Goal: Information Seeking & Learning: Compare options

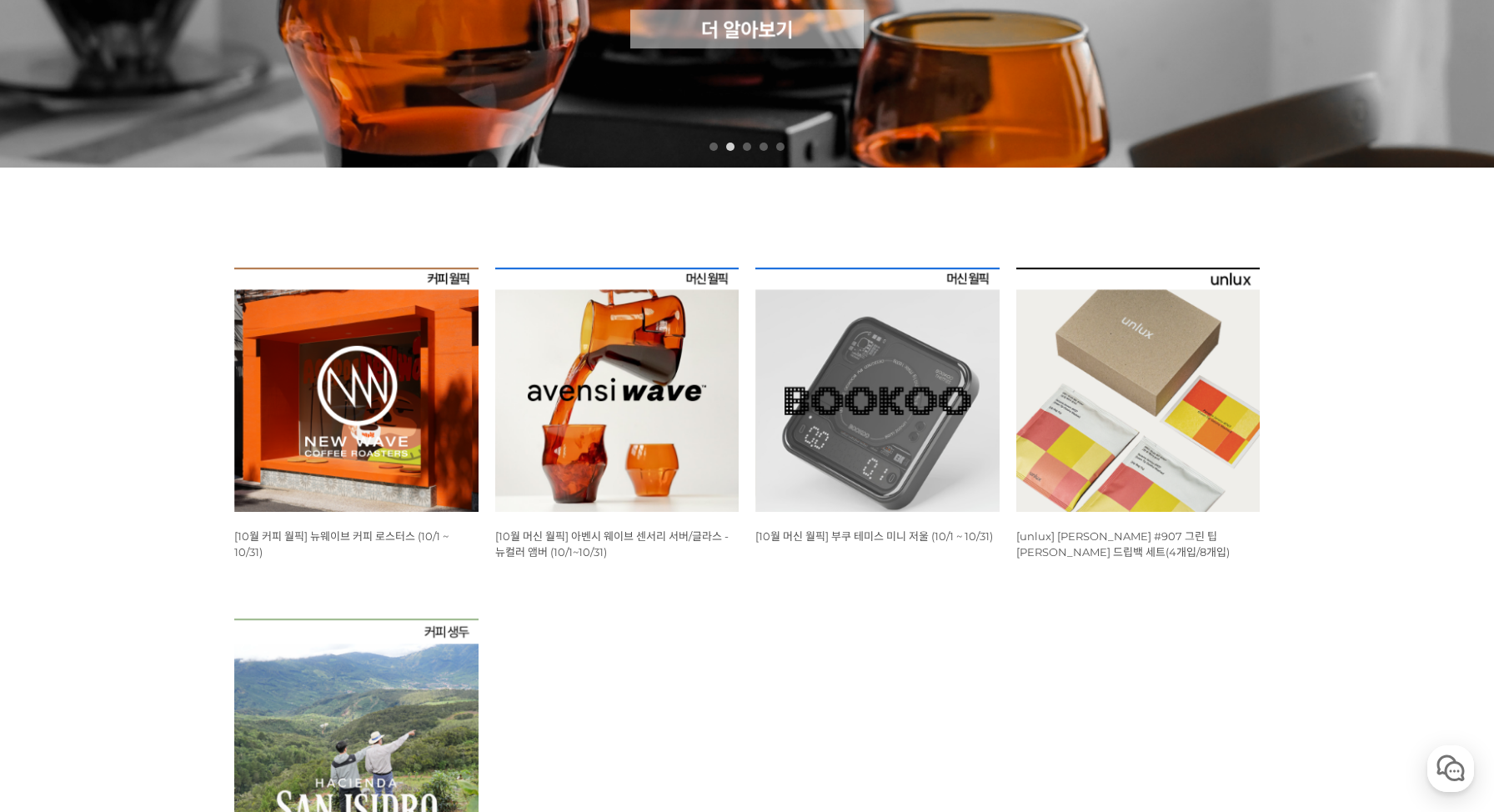
scroll to position [480, 0]
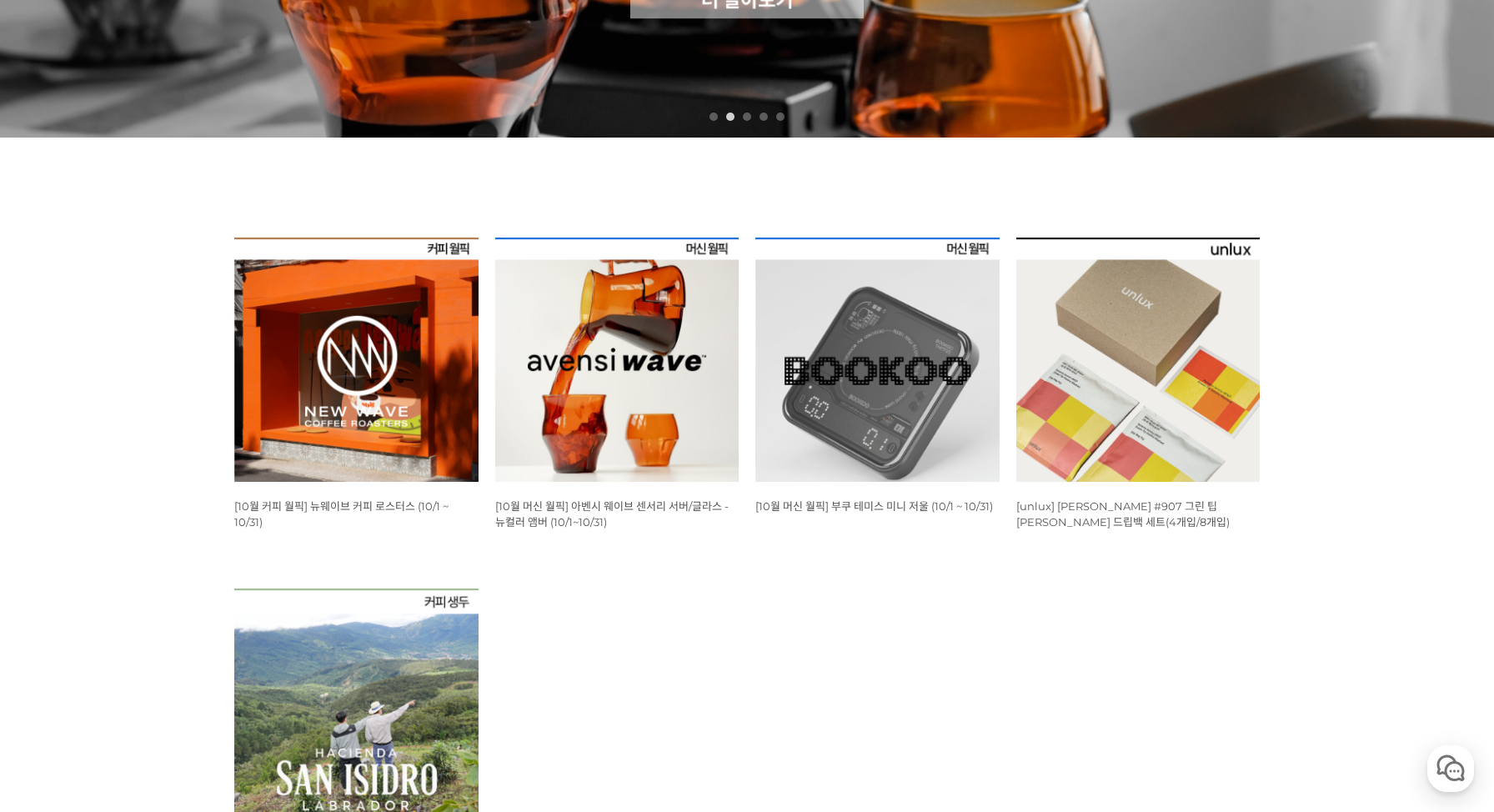
click at [449, 387] on img at bounding box center [357, 360] width 245 height 245
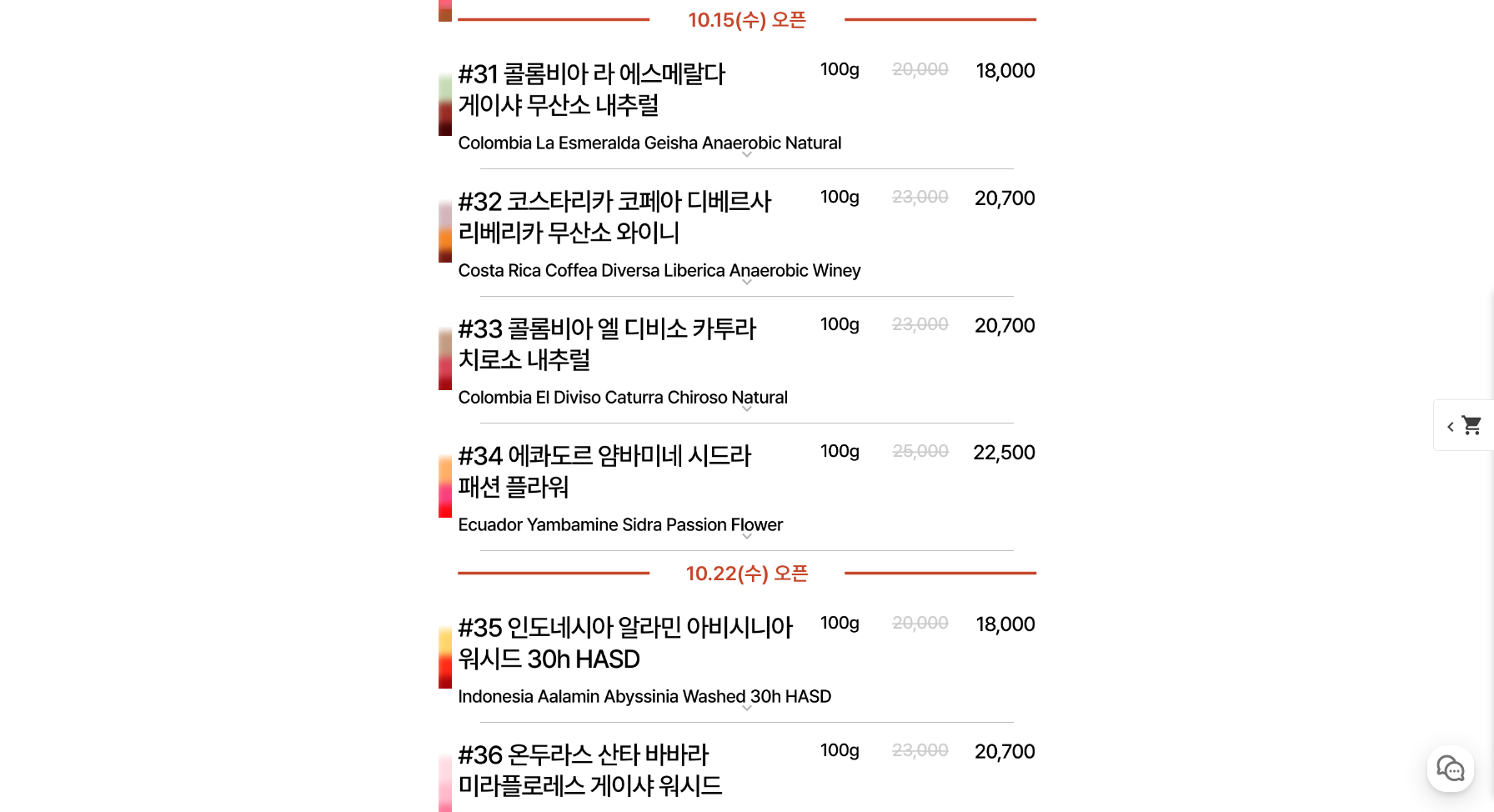
scroll to position [5669, 0]
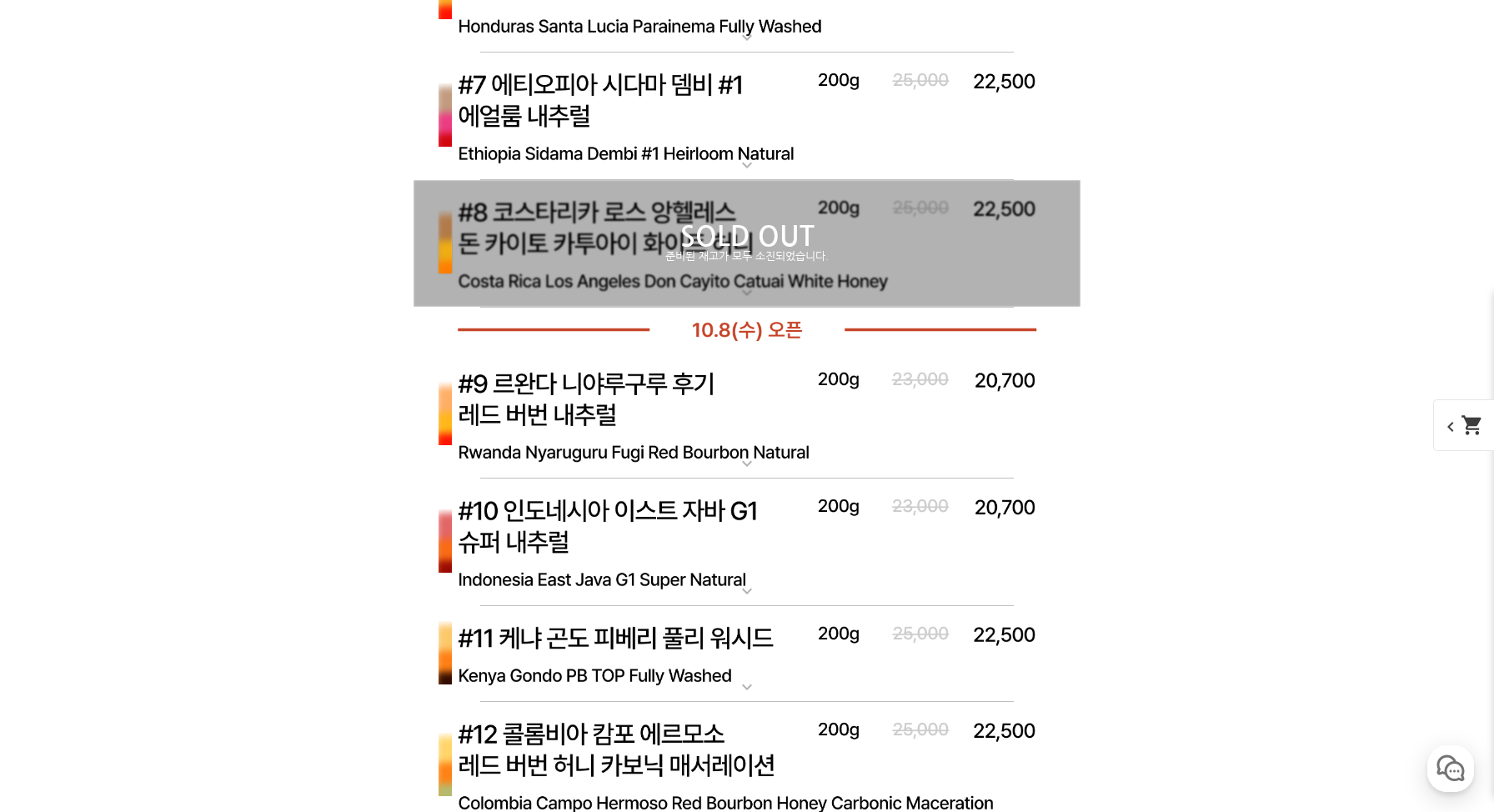
scroll to position [0, 0]
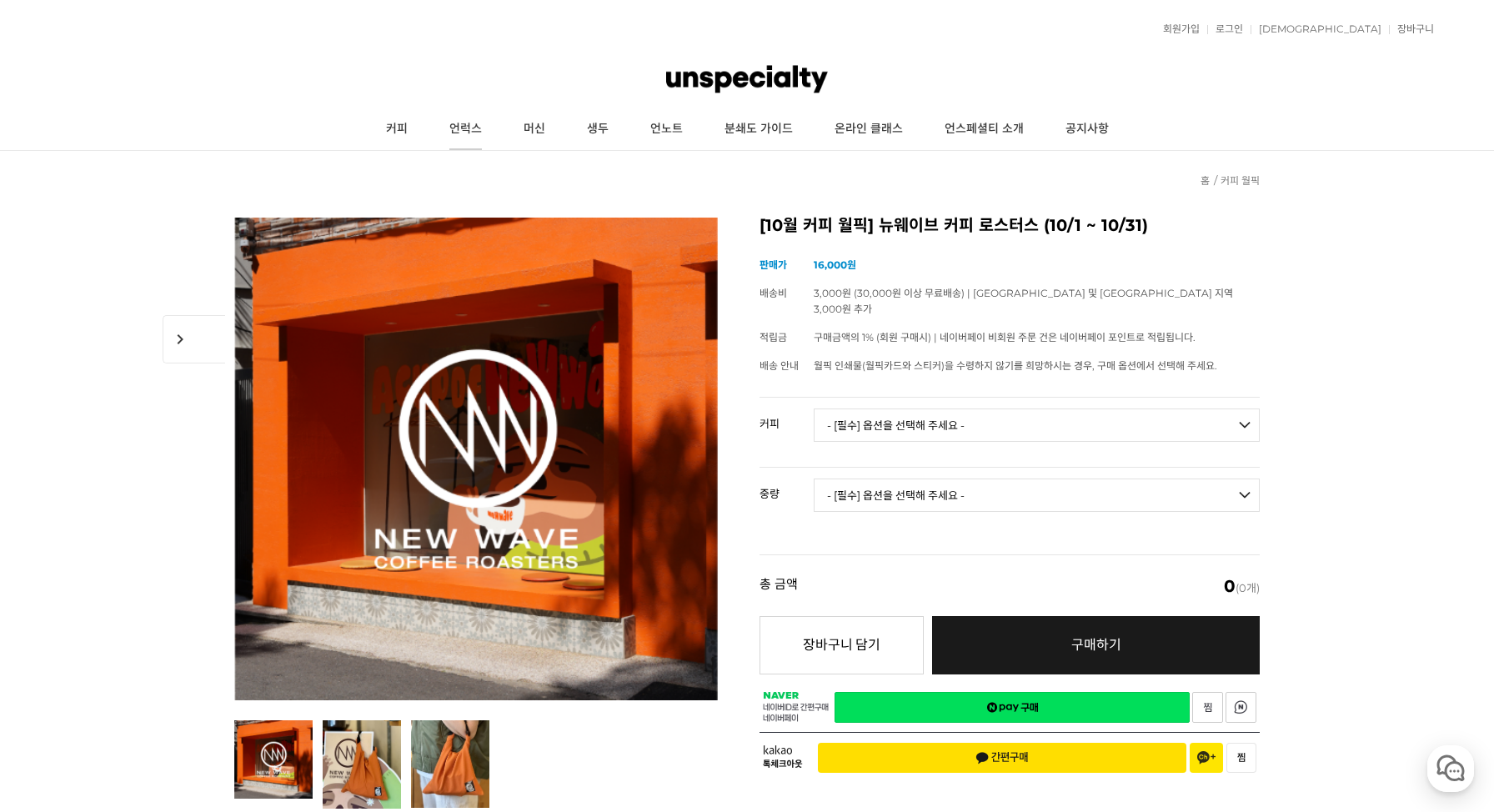
click at [489, 132] on link "언럭스" at bounding box center [466, 129] width 74 height 42
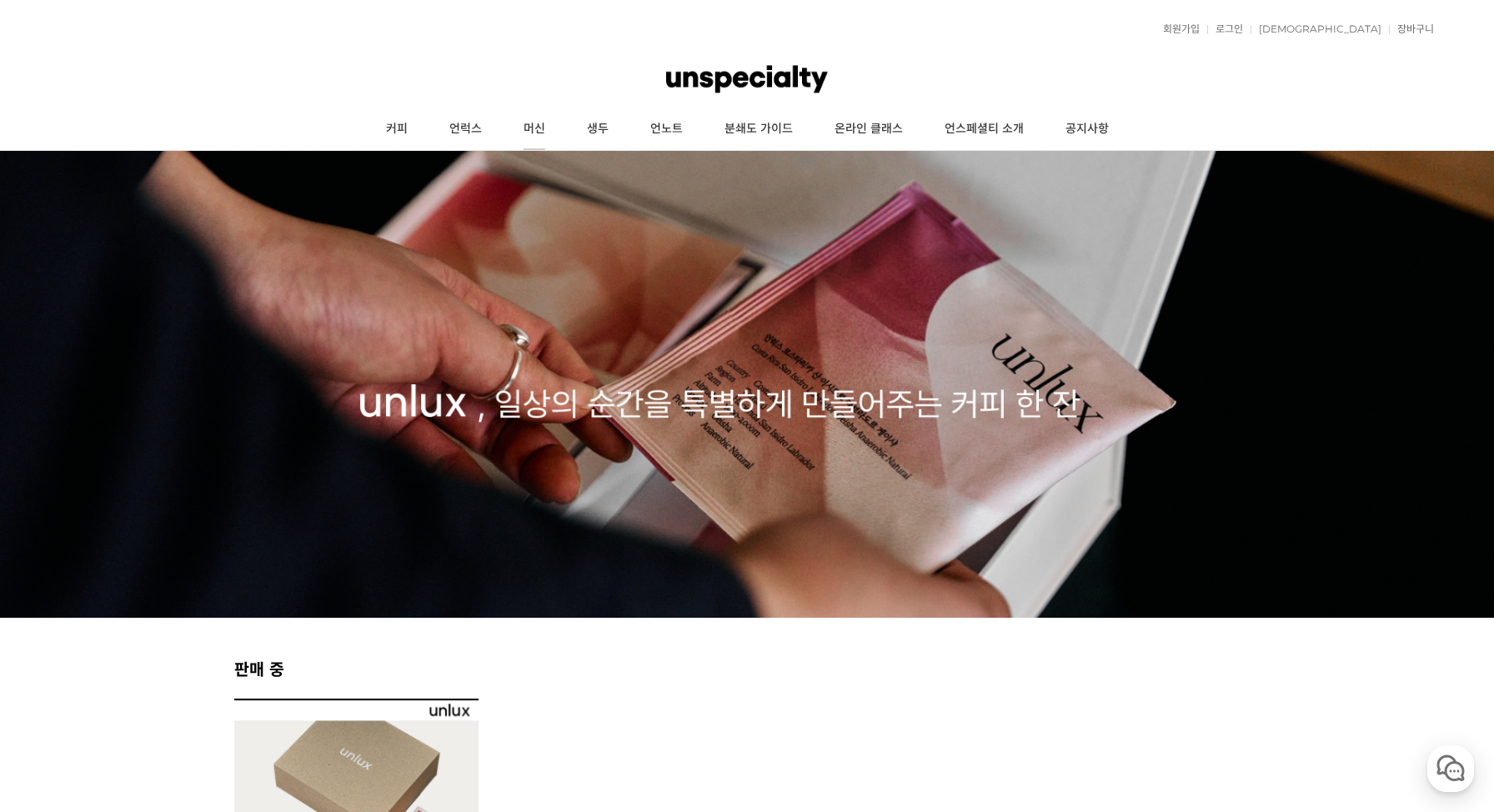
click at [543, 128] on link "머신" at bounding box center [534, 129] width 64 height 42
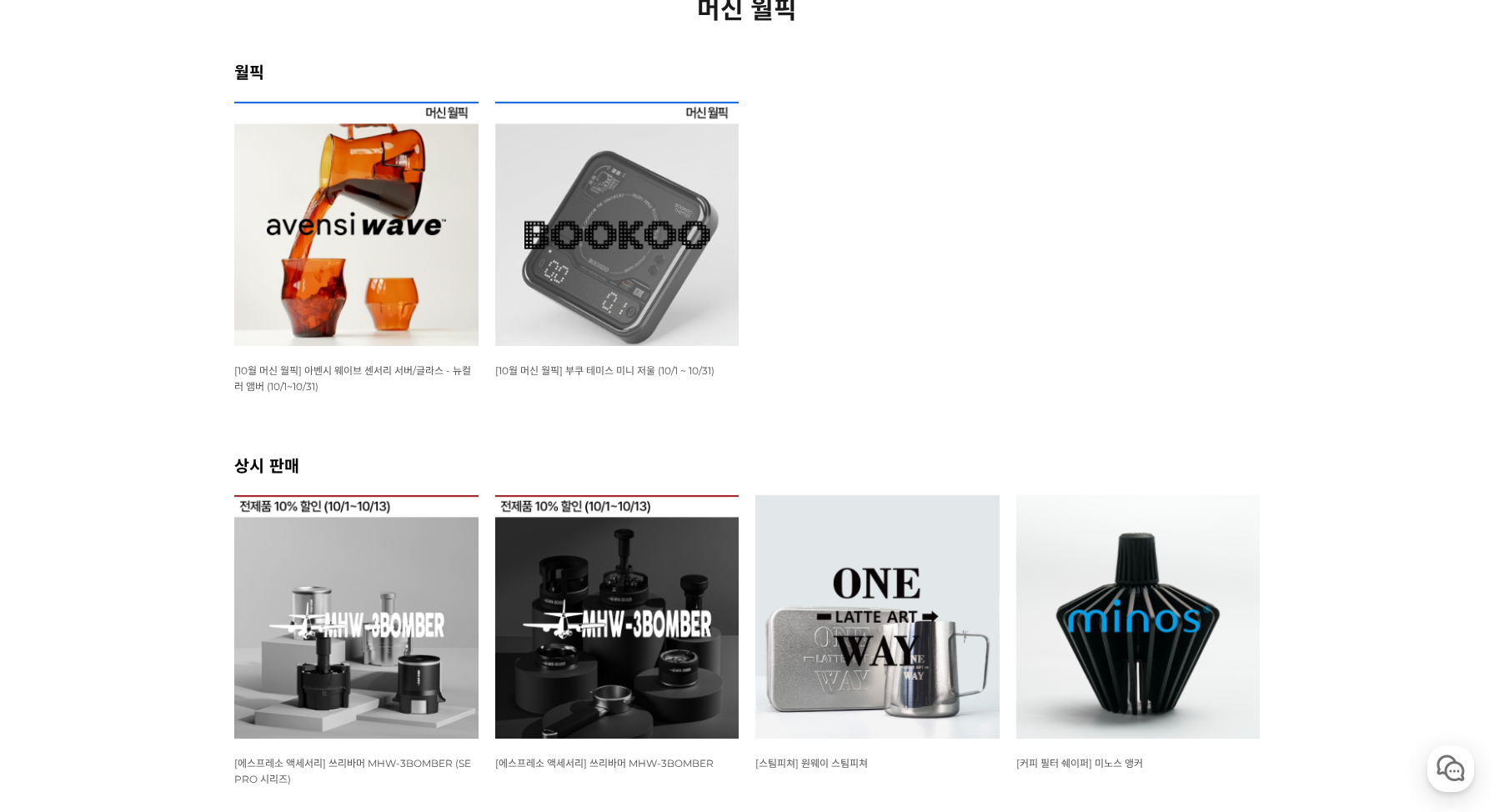
scroll to position [279, 0]
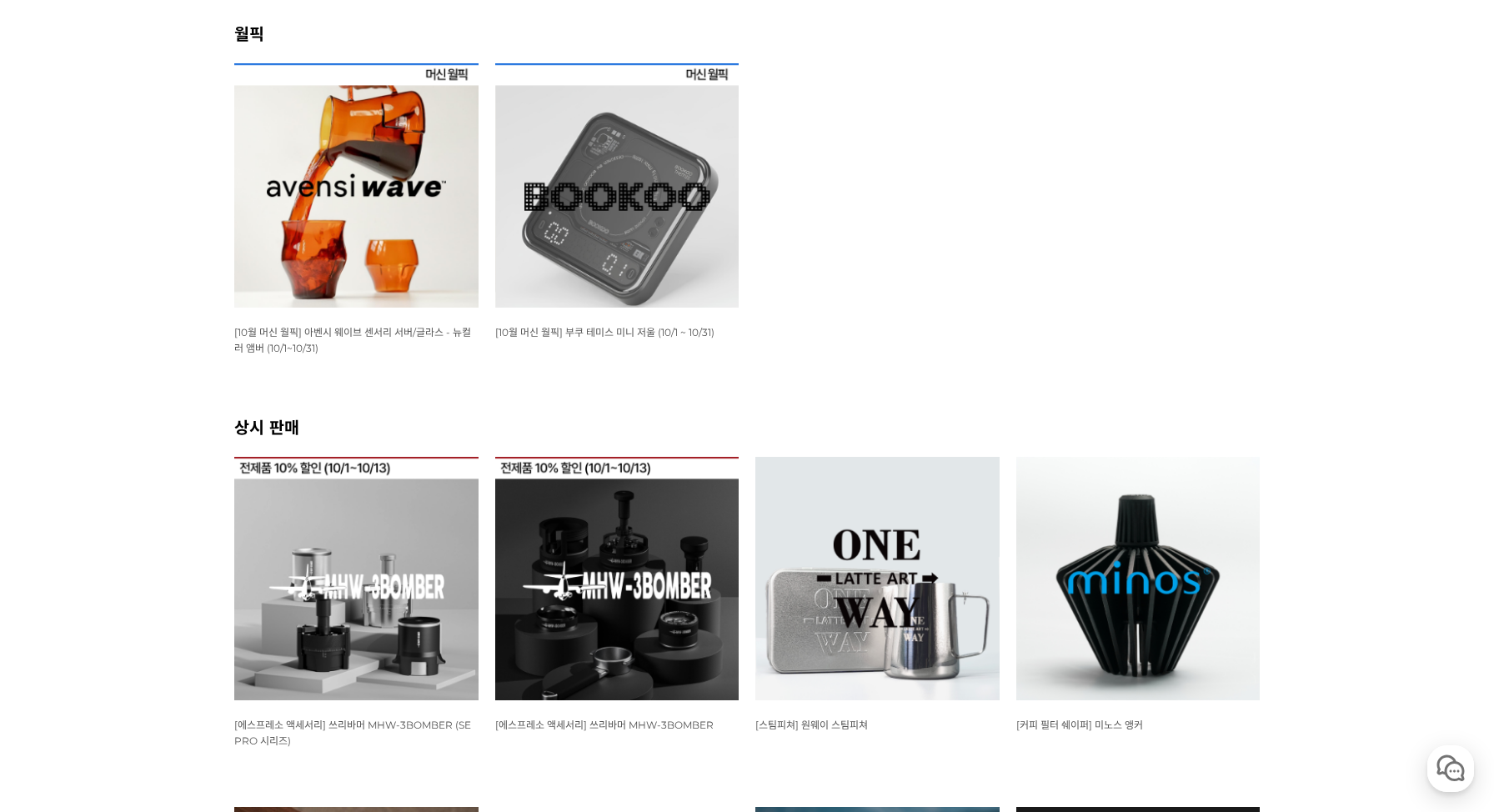
click at [619, 230] on img at bounding box center [618, 186] width 245 height 245
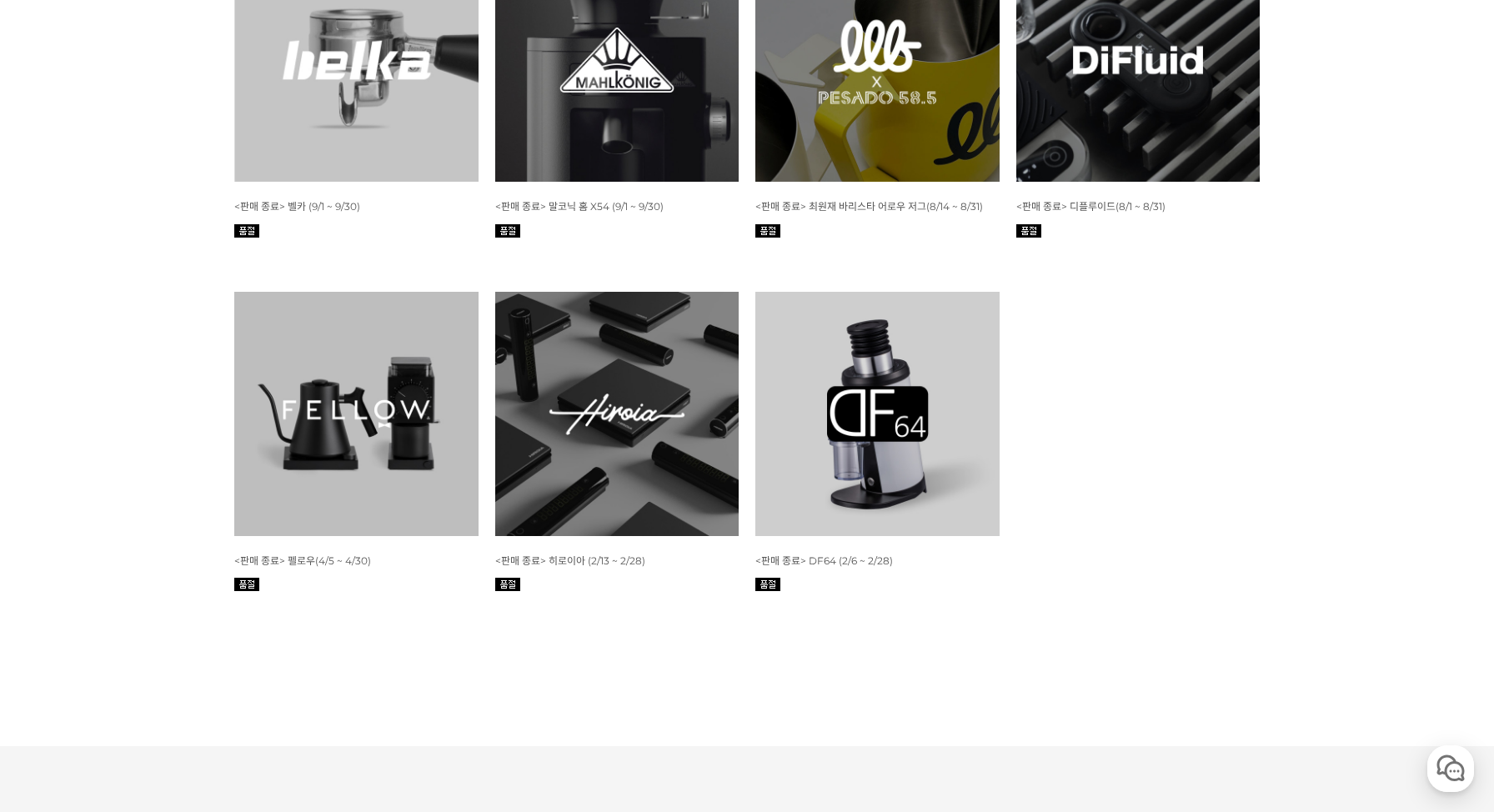
scroll to position [6979, 0]
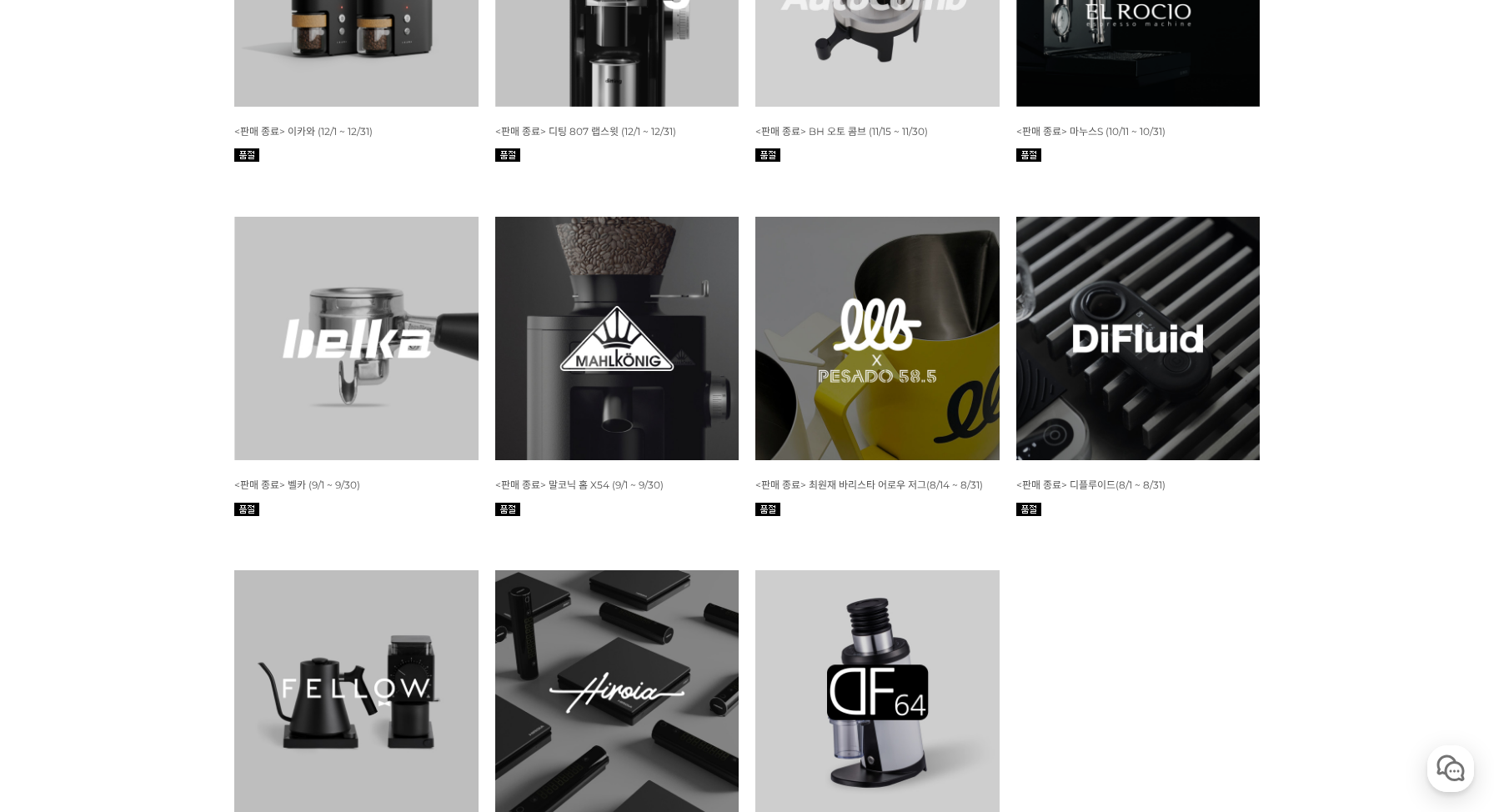
click at [846, 376] on img at bounding box center [877, 340] width 245 height 245
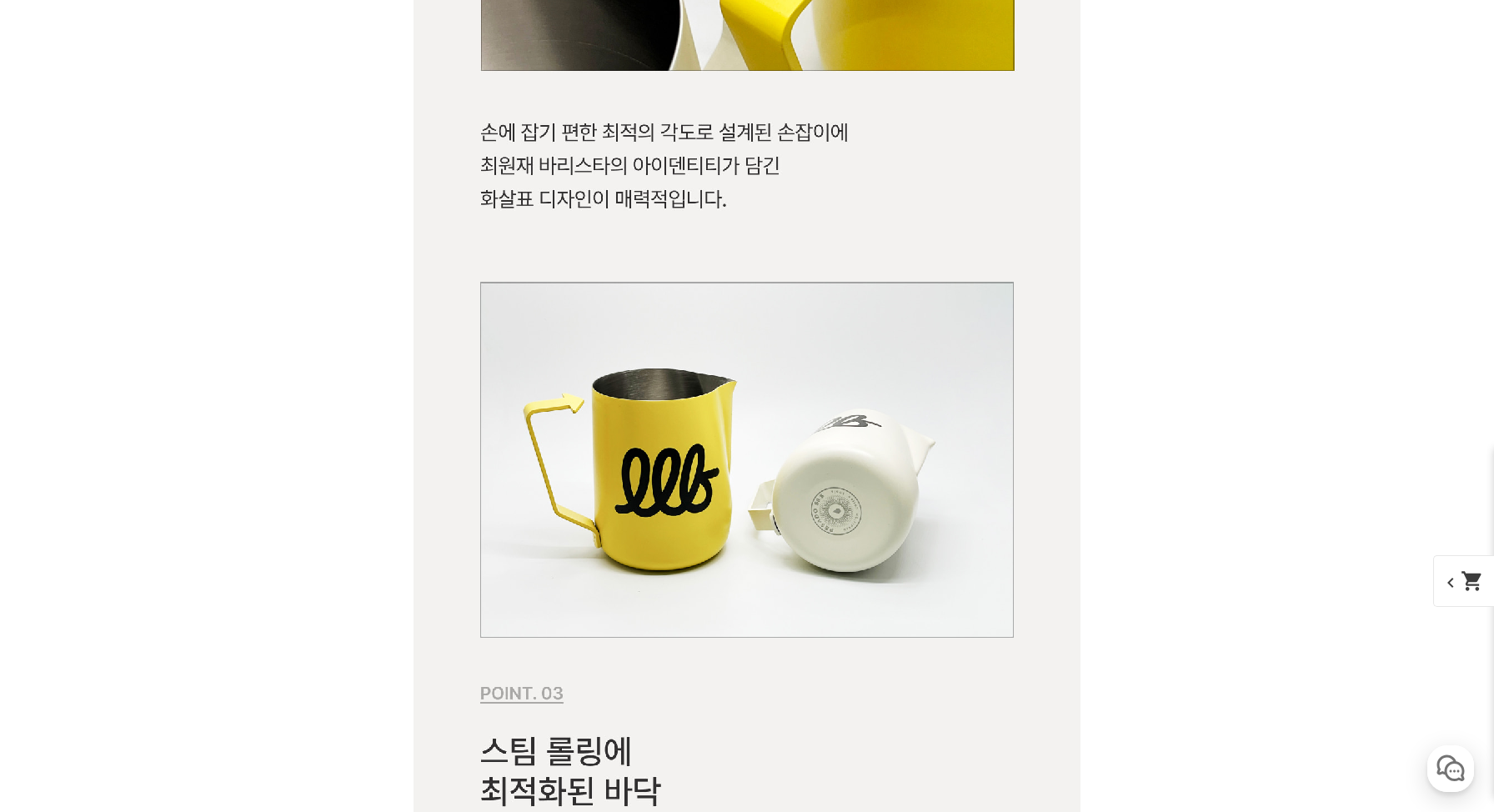
scroll to position [7014, 0]
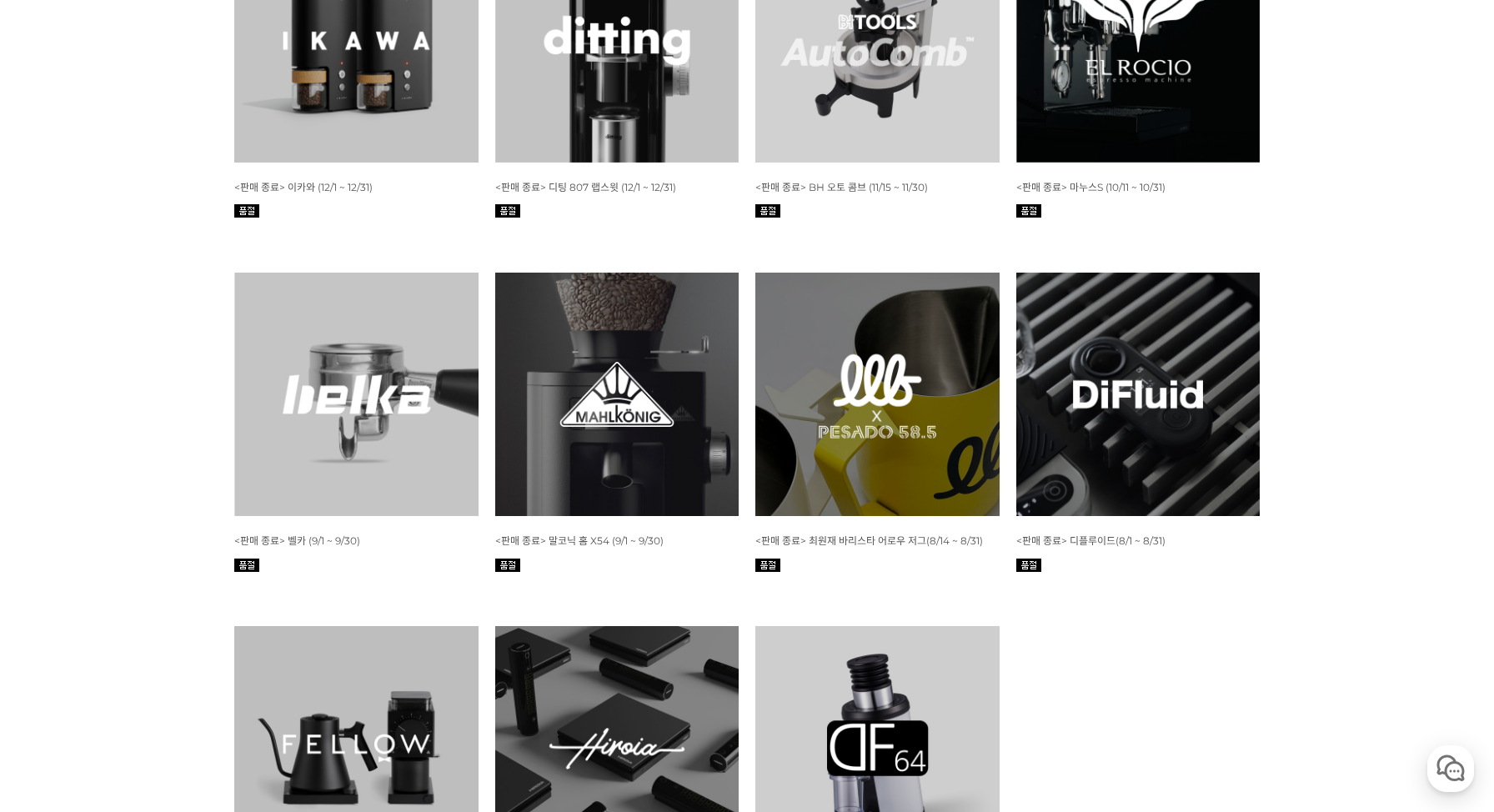
scroll to position [6776, 0]
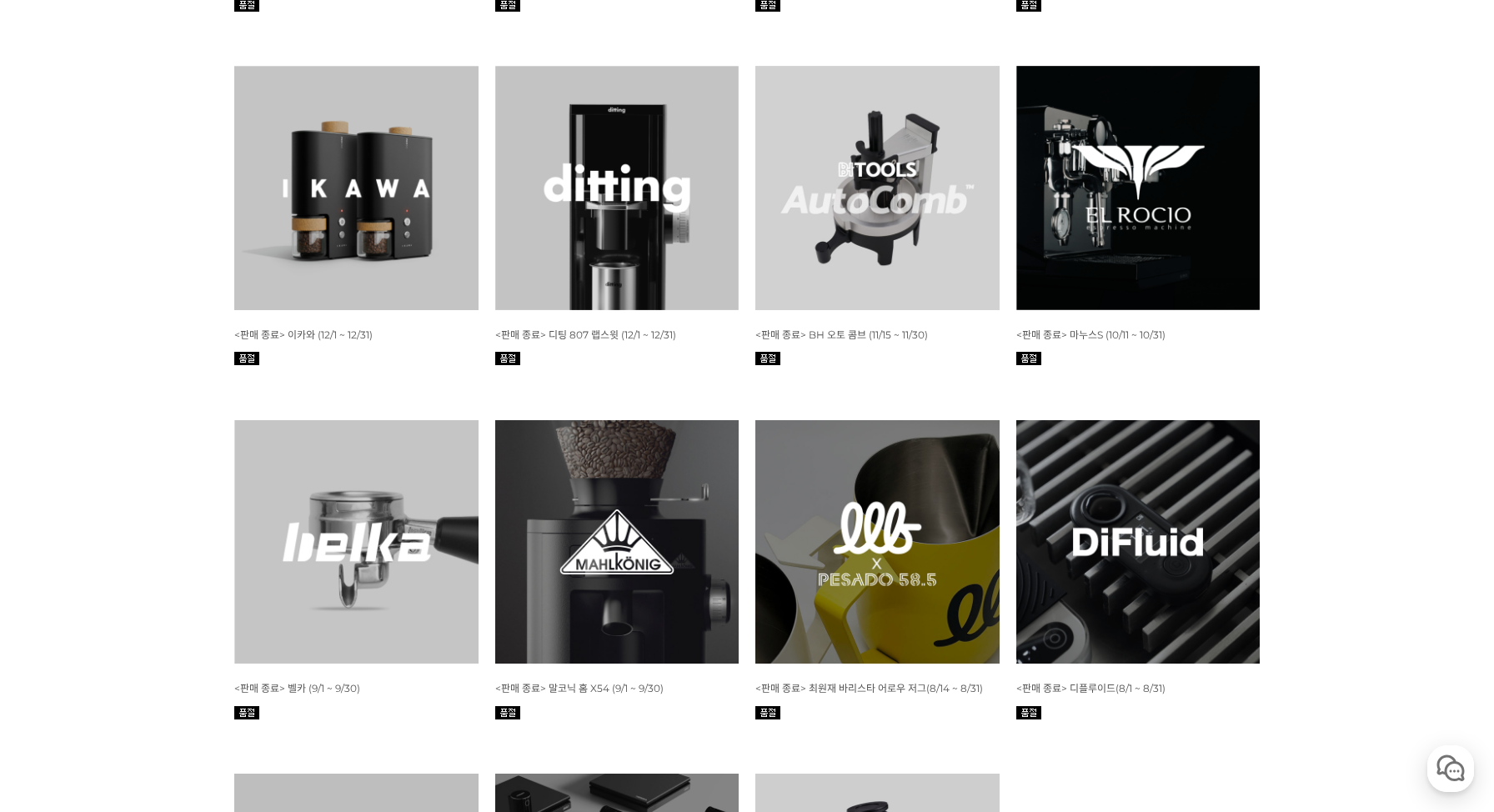
click at [296, 420] on img at bounding box center [357, 543] width 245 height 245
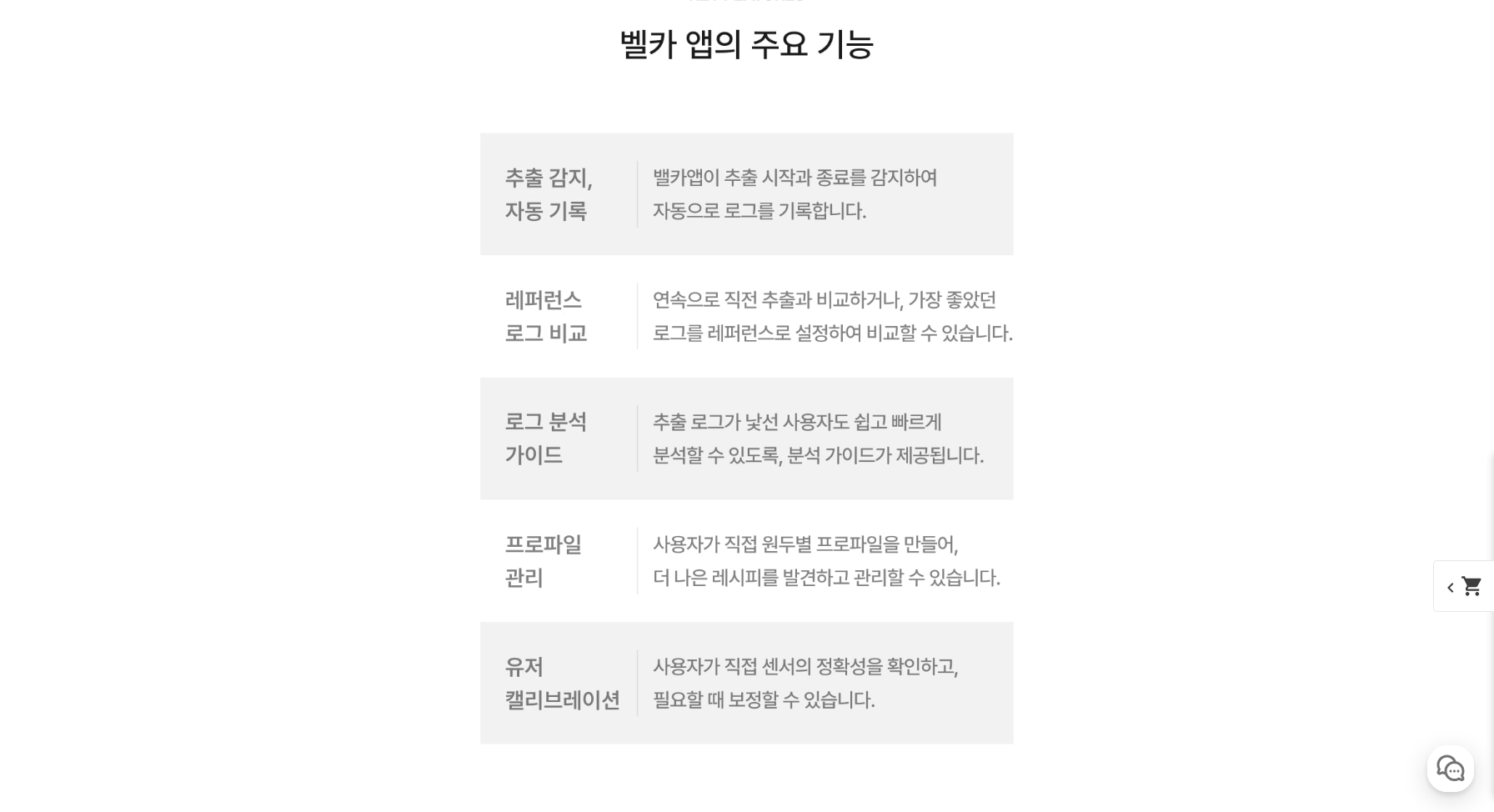
scroll to position [10206, 0]
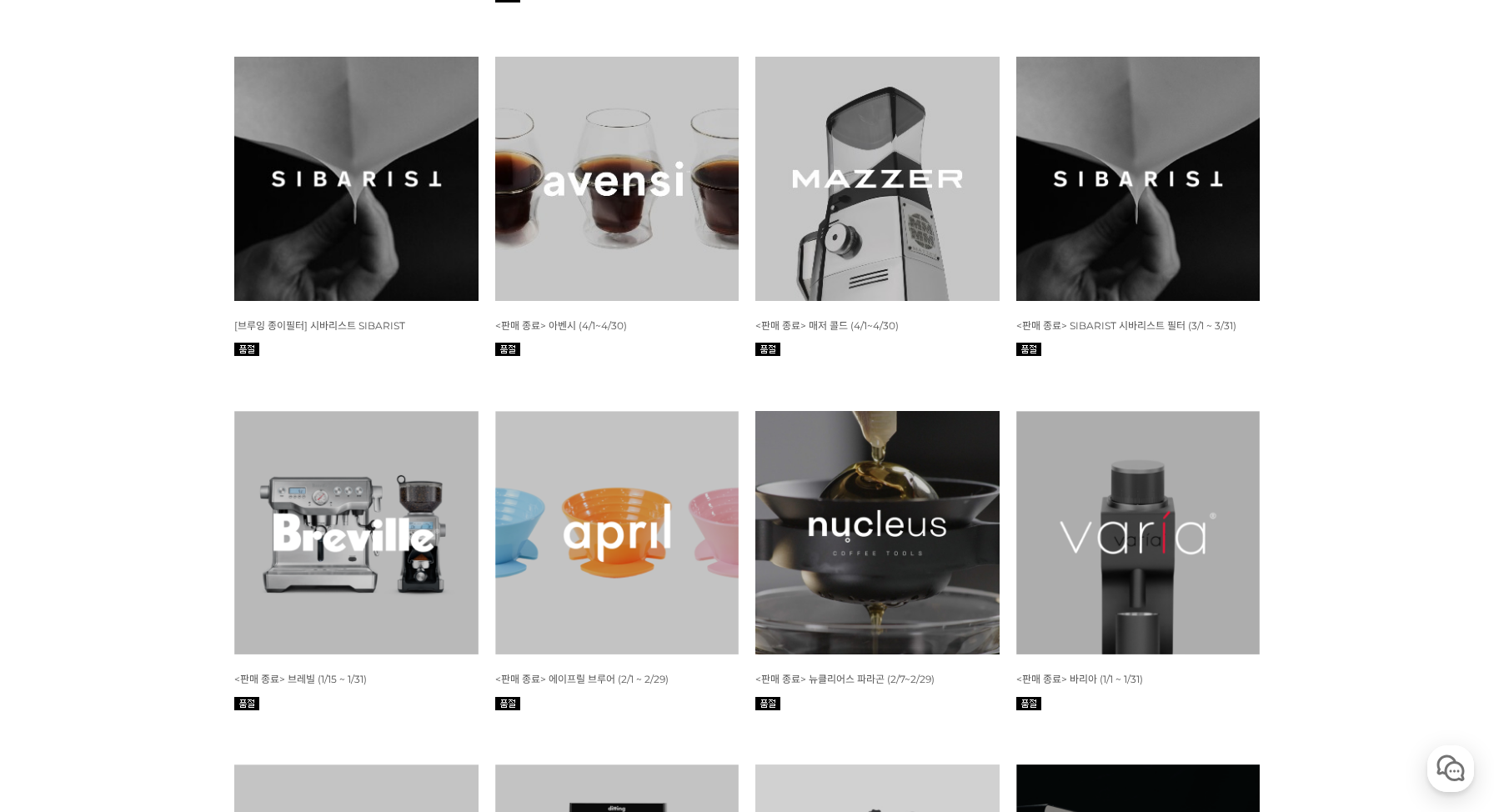
scroll to position [6038, 0]
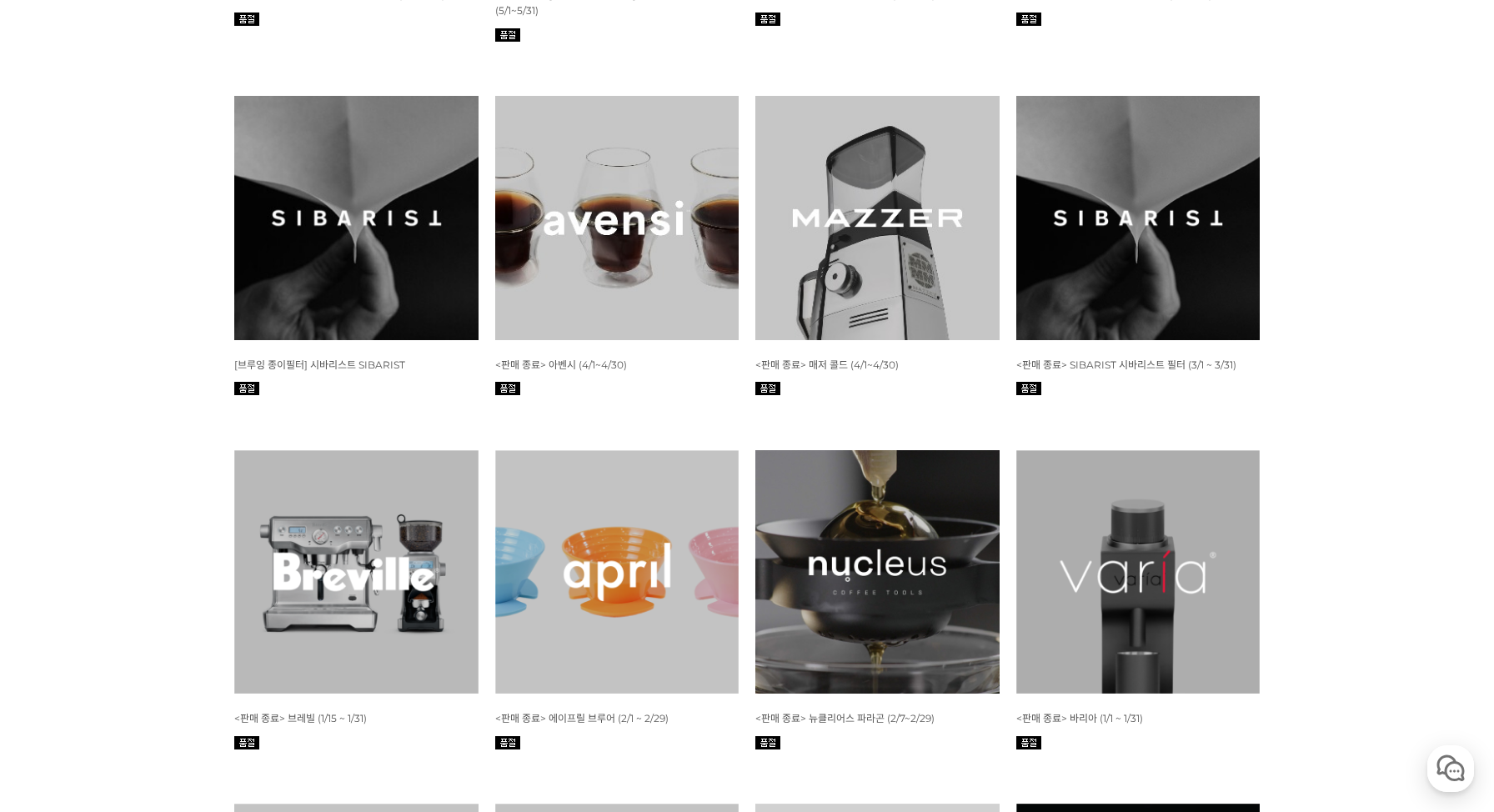
click at [596, 451] on img at bounding box center [618, 573] width 245 height 245
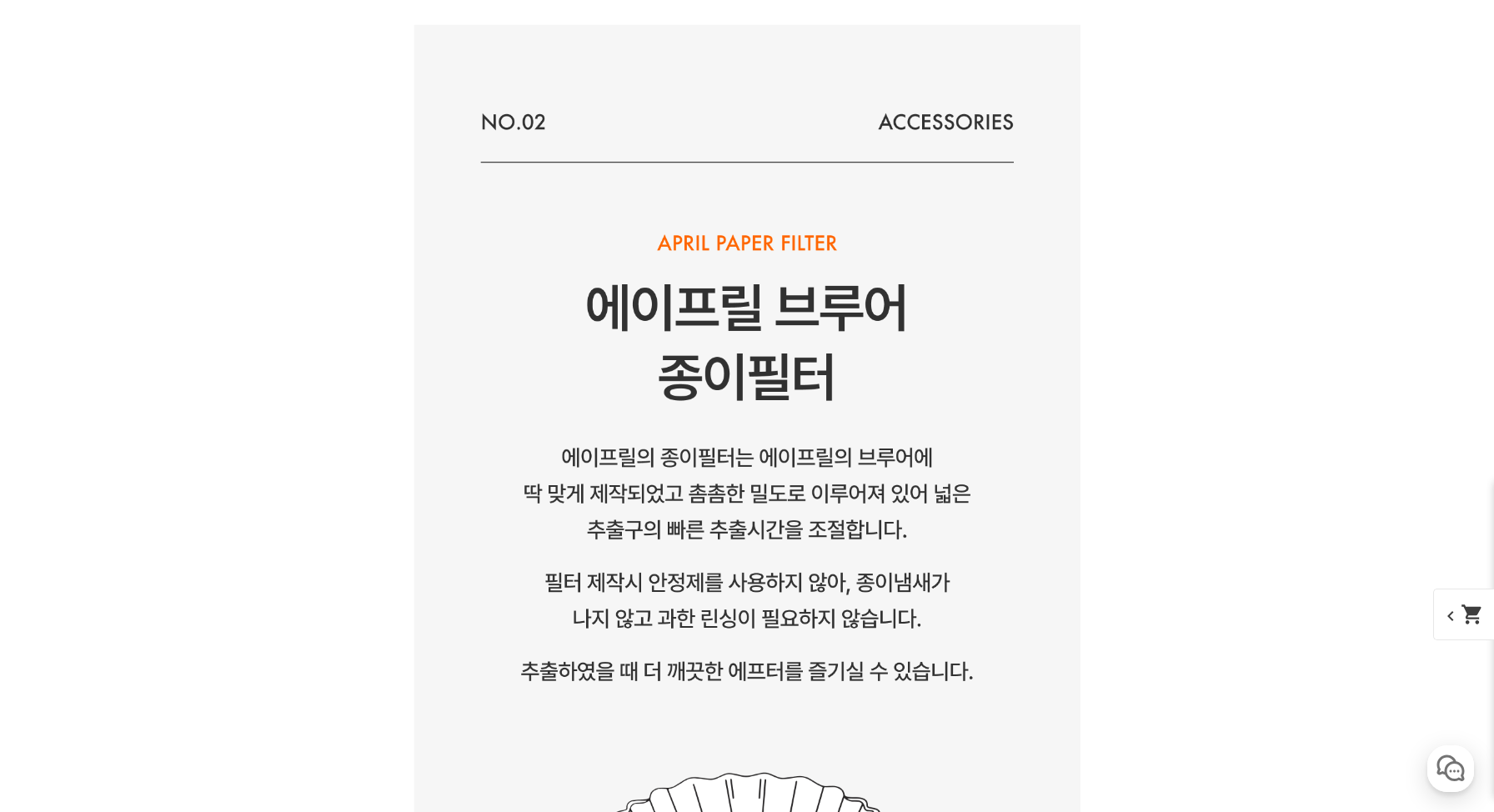
scroll to position [11422, 0]
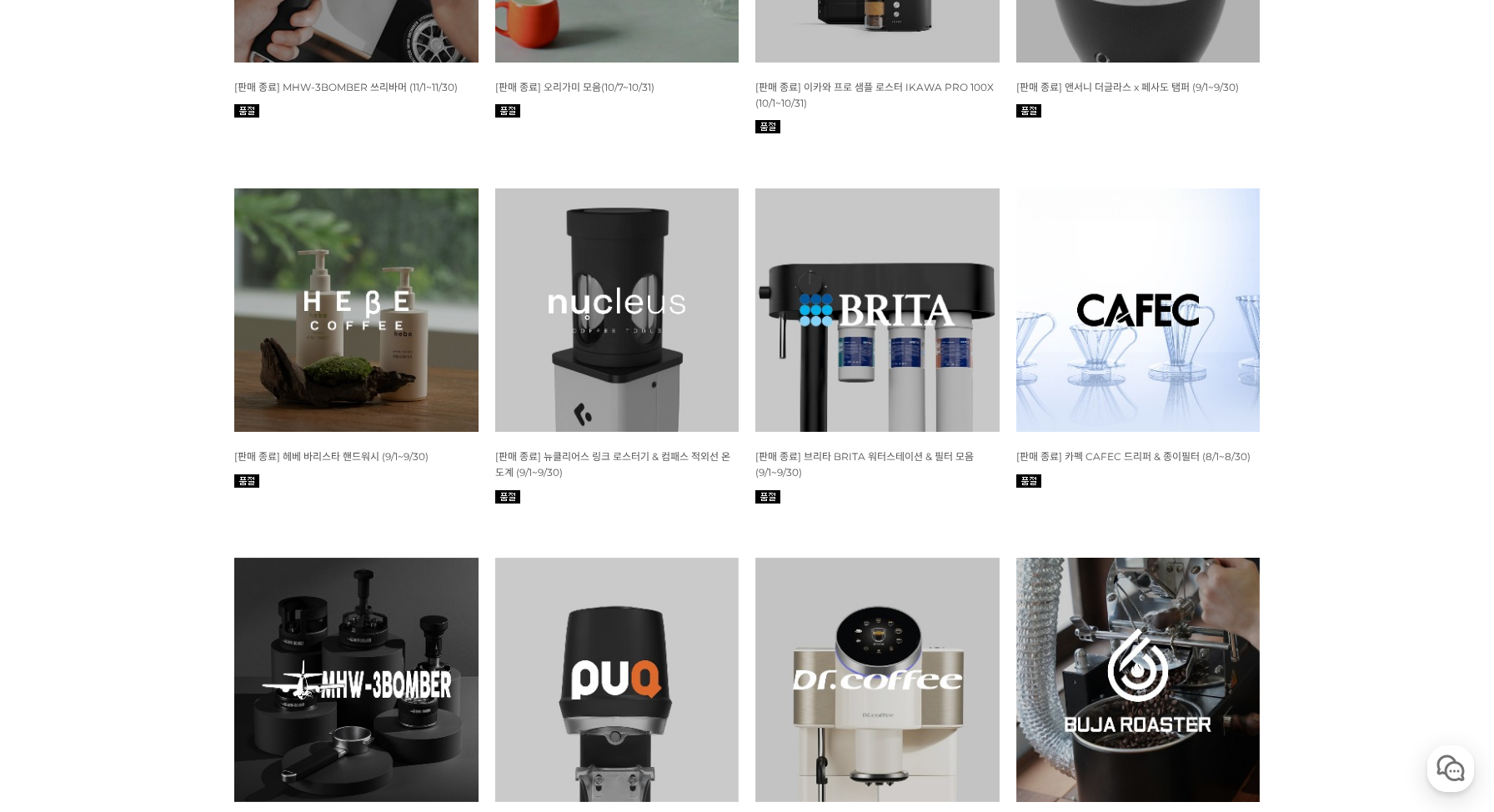
scroll to position [4852, 0]
click at [986, 558] on img at bounding box center [877, 680] width 245 height 245
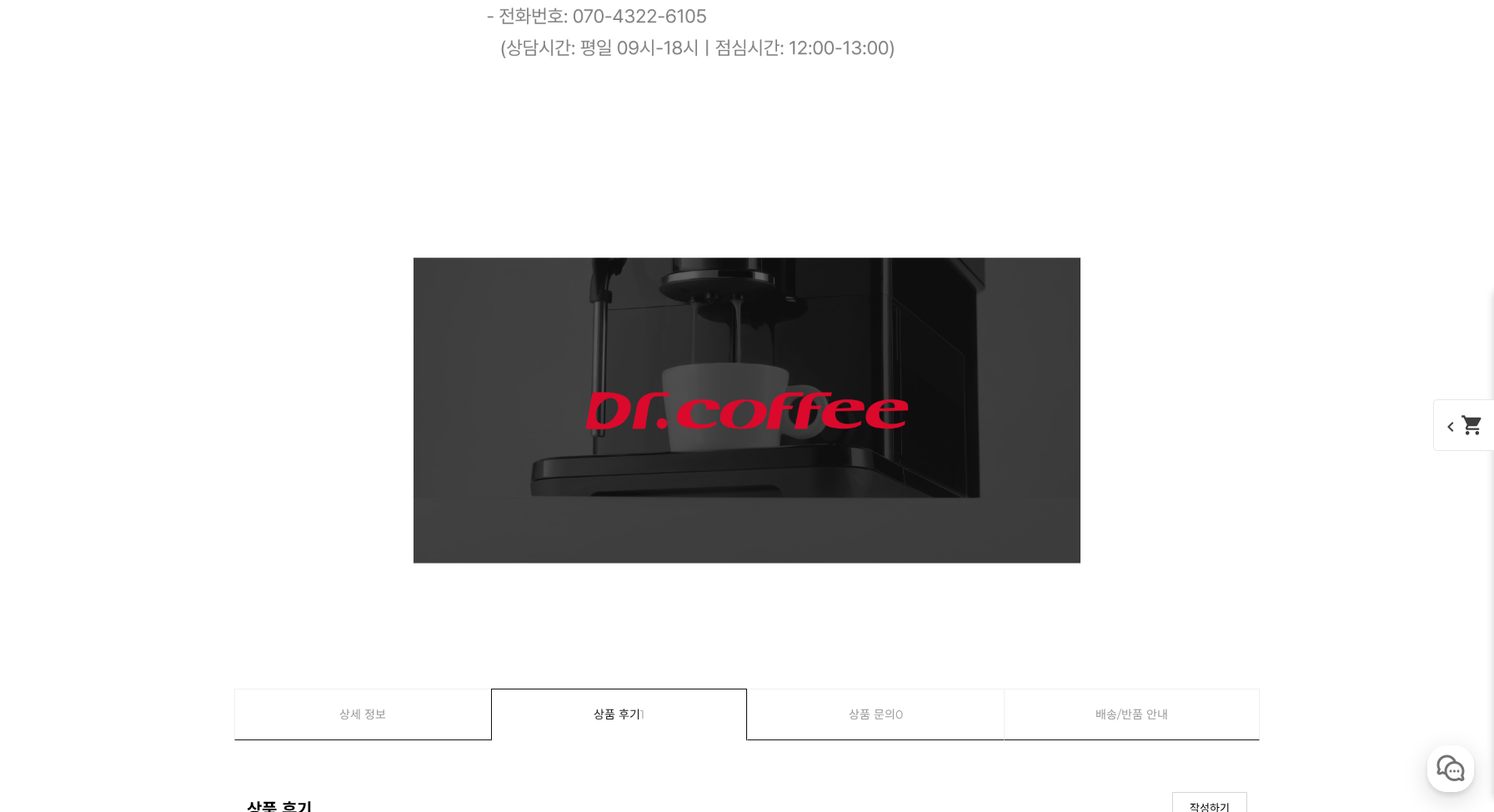
scroll to position [16882, 0]
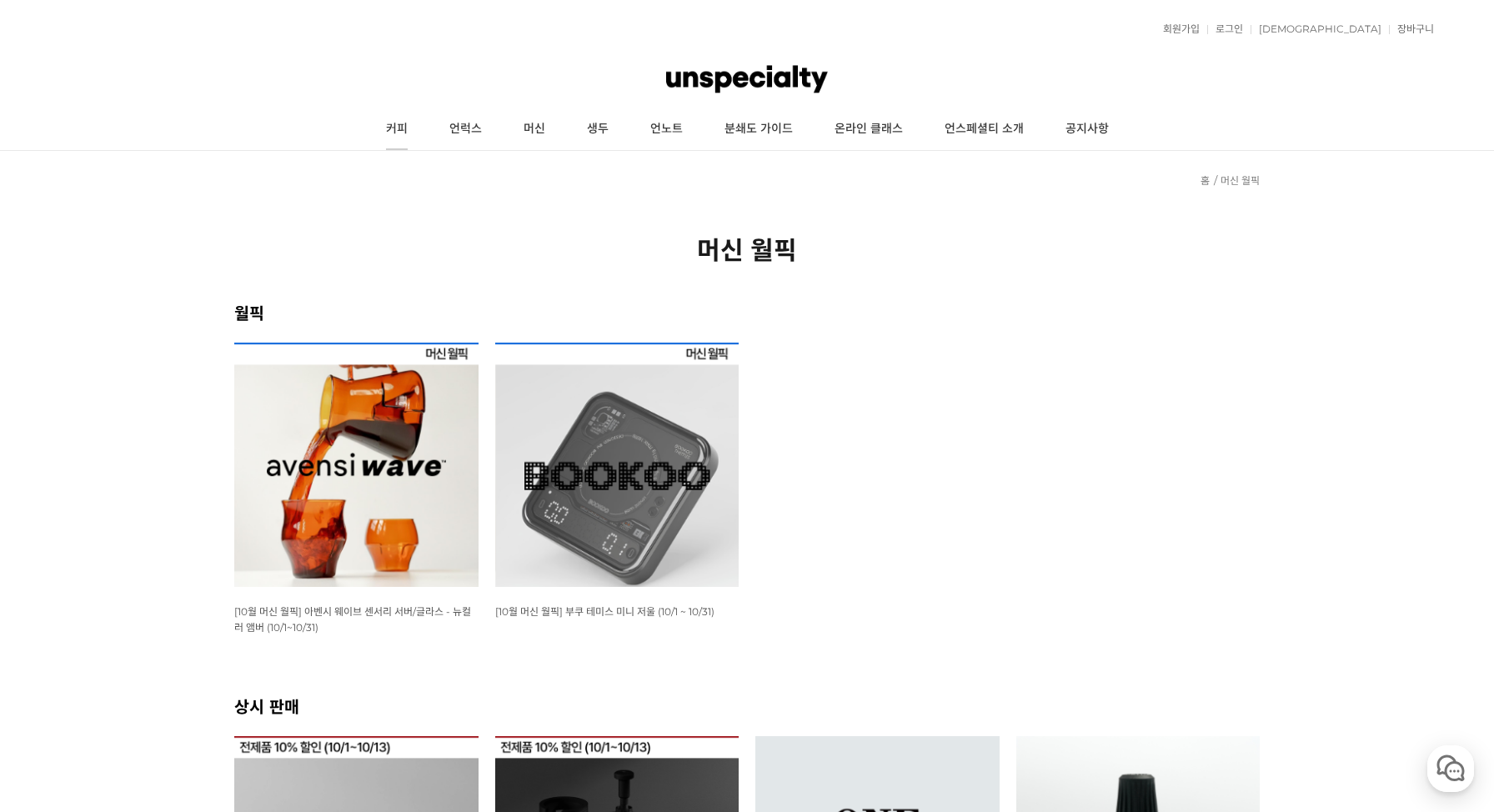
click at [411, 132] on link "커피" at bounding box center [397, 129] width 64 height 42
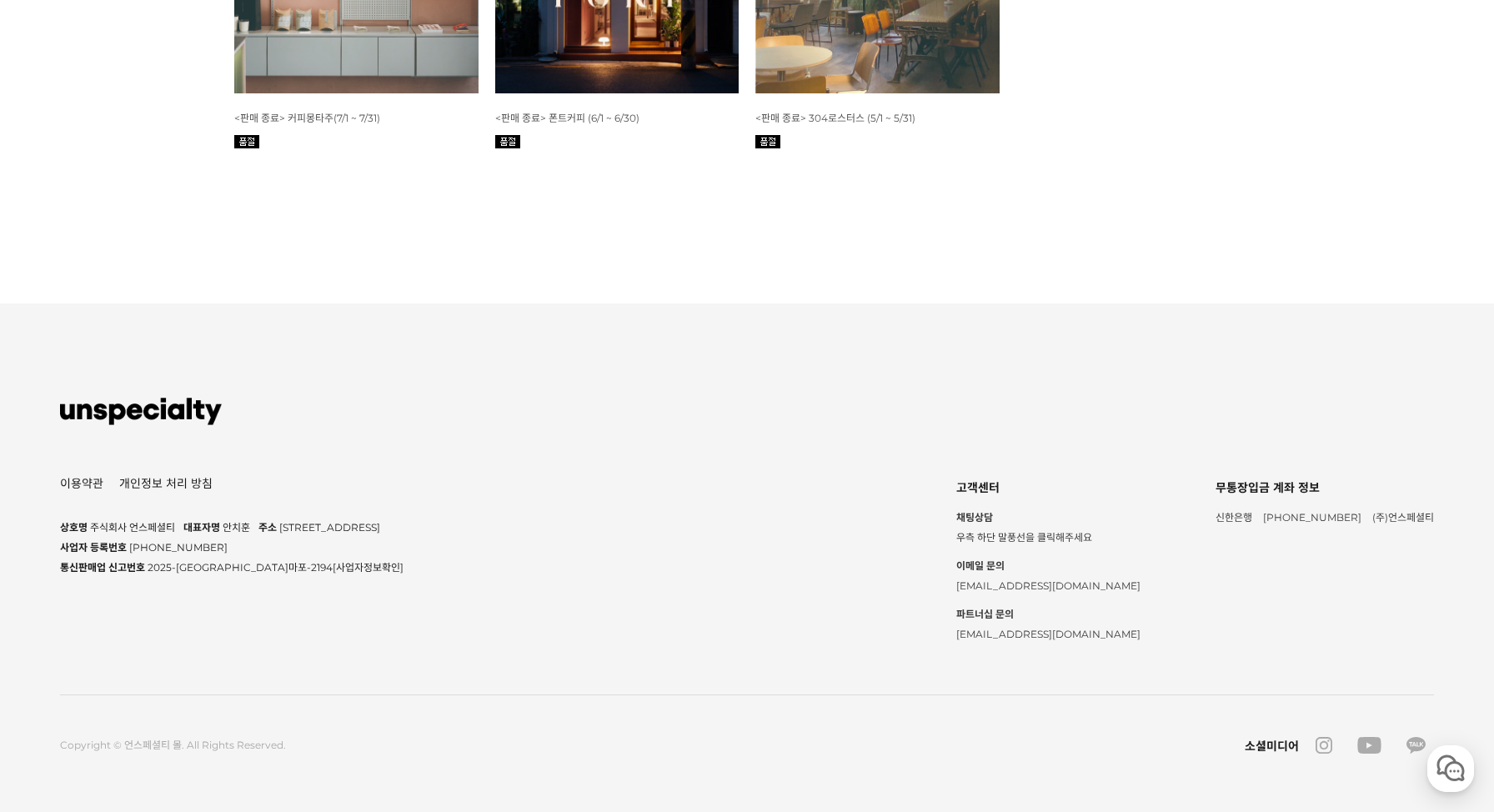
scroll to position [2944, 0]
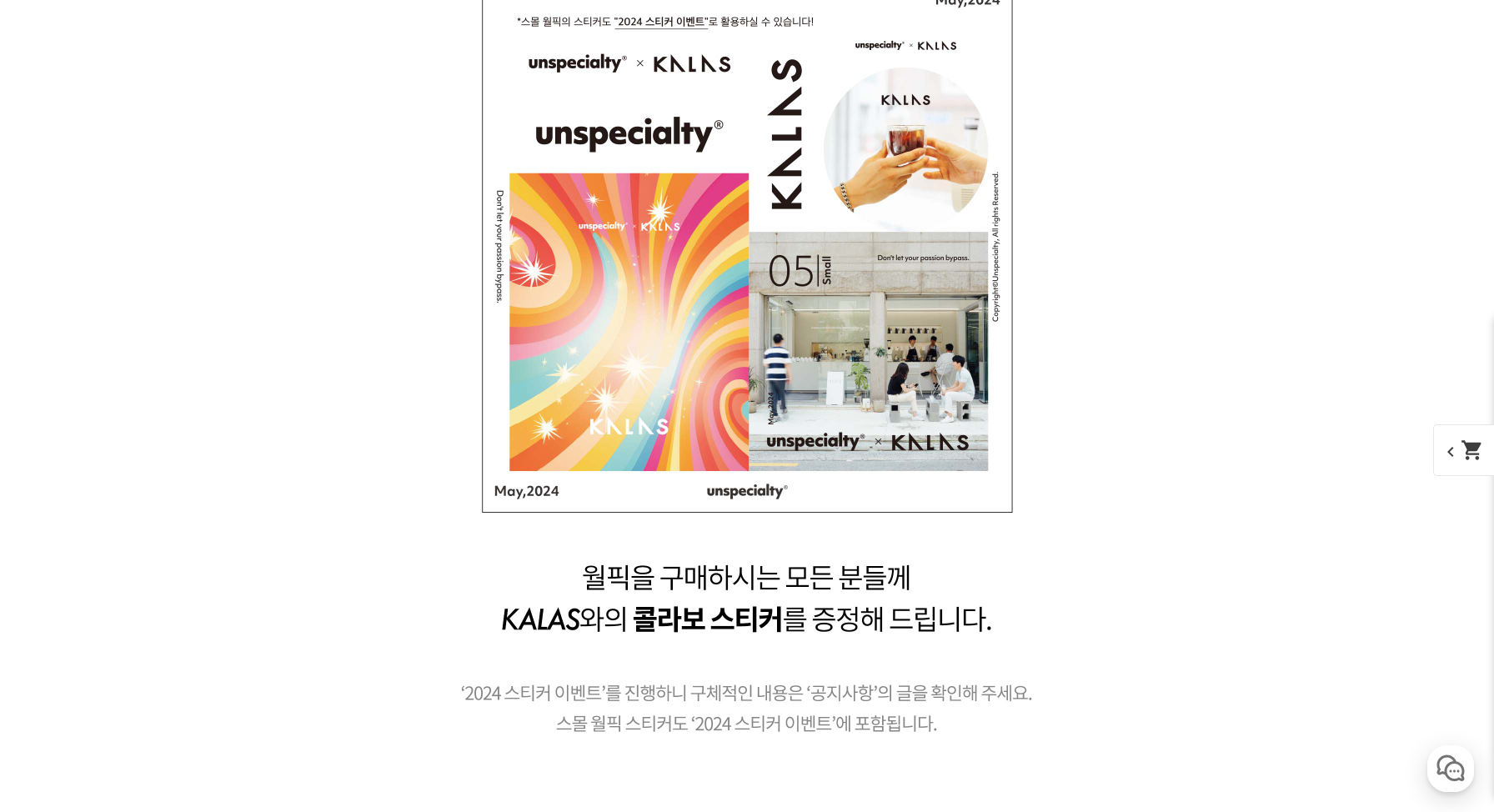
scroll to position [9166, 0]
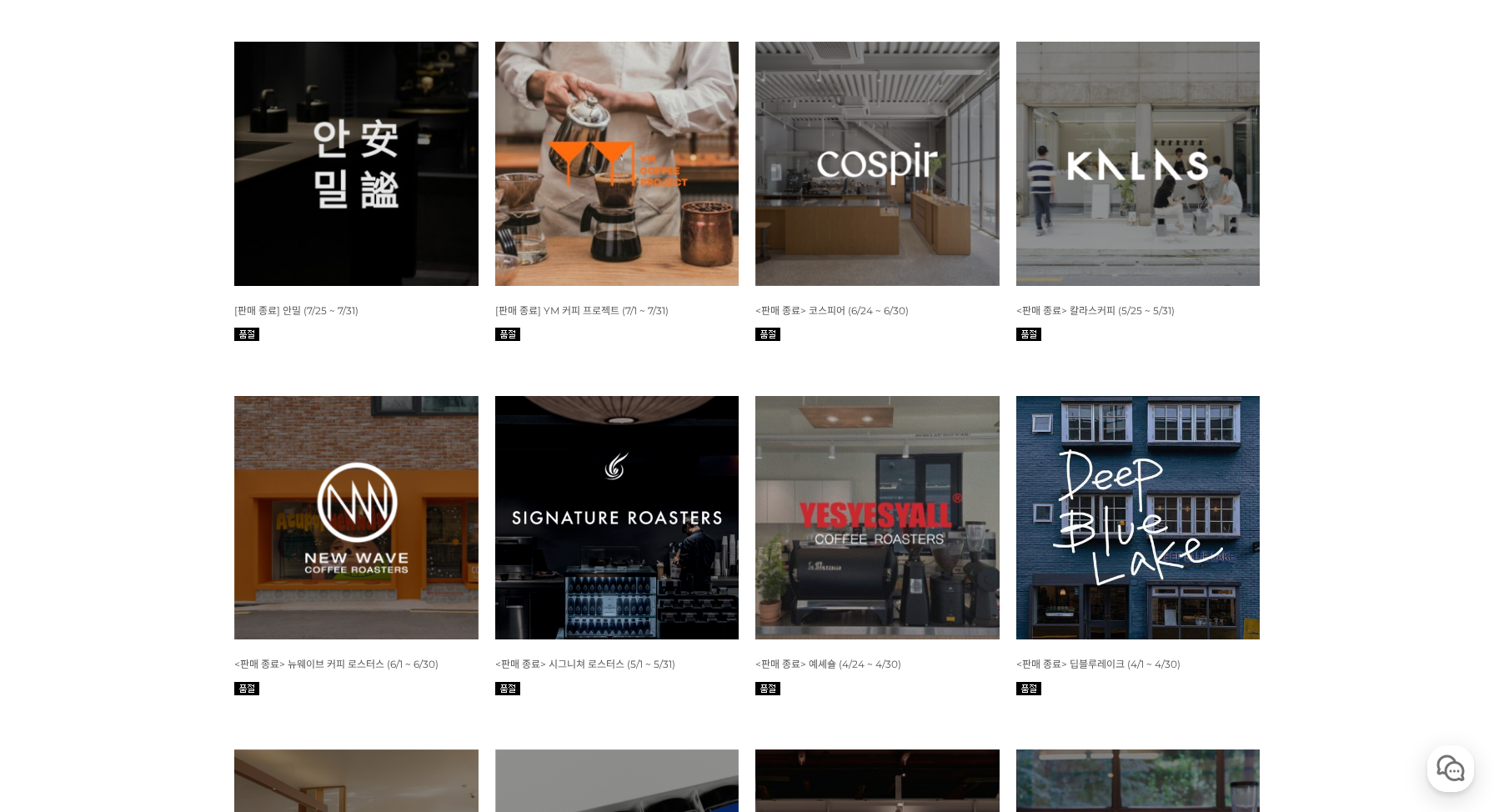
scroll to position [3030, 0]
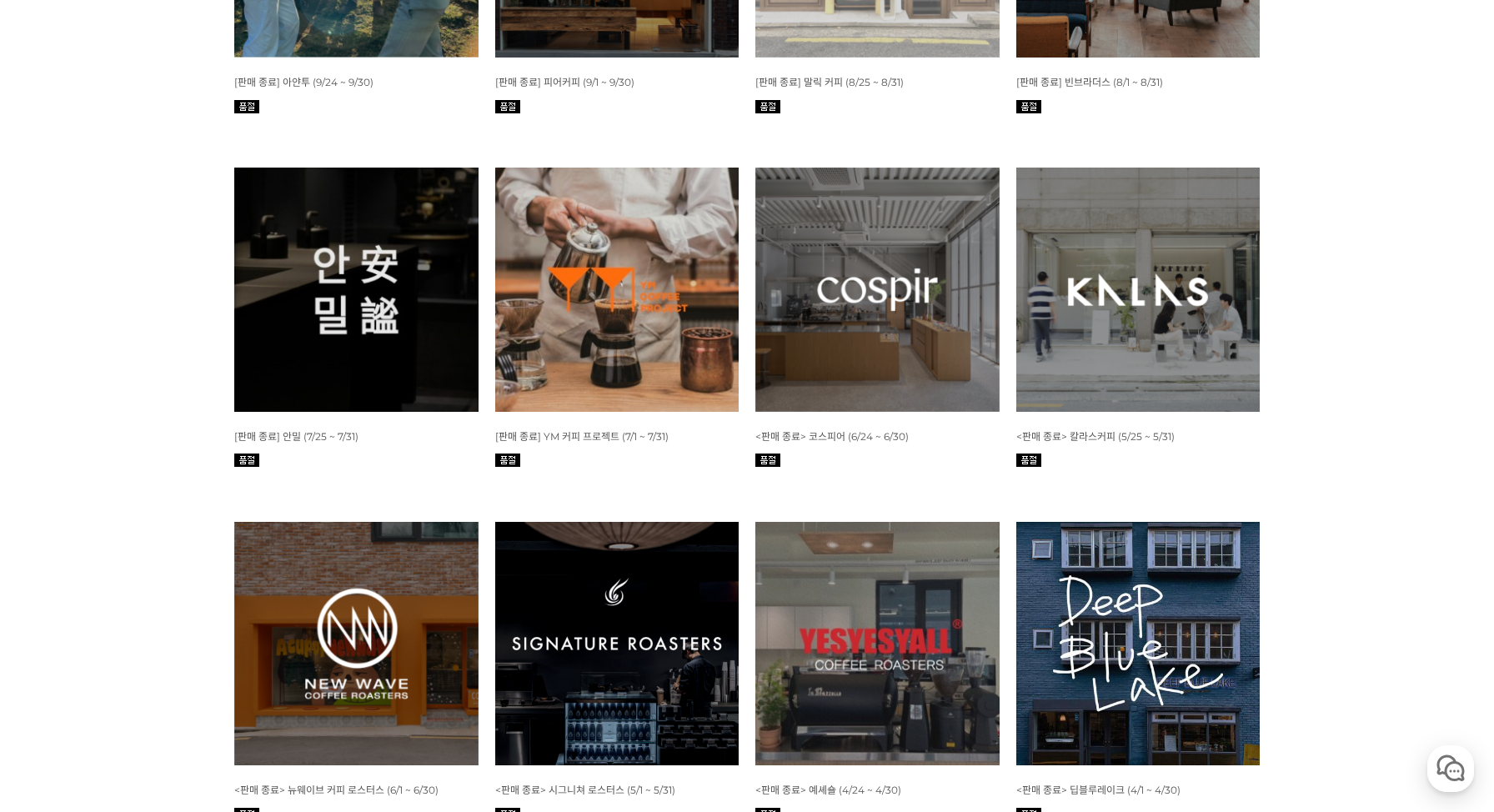
click at [913, 247] on img at bounding box center [877, 290] width 245 height 245
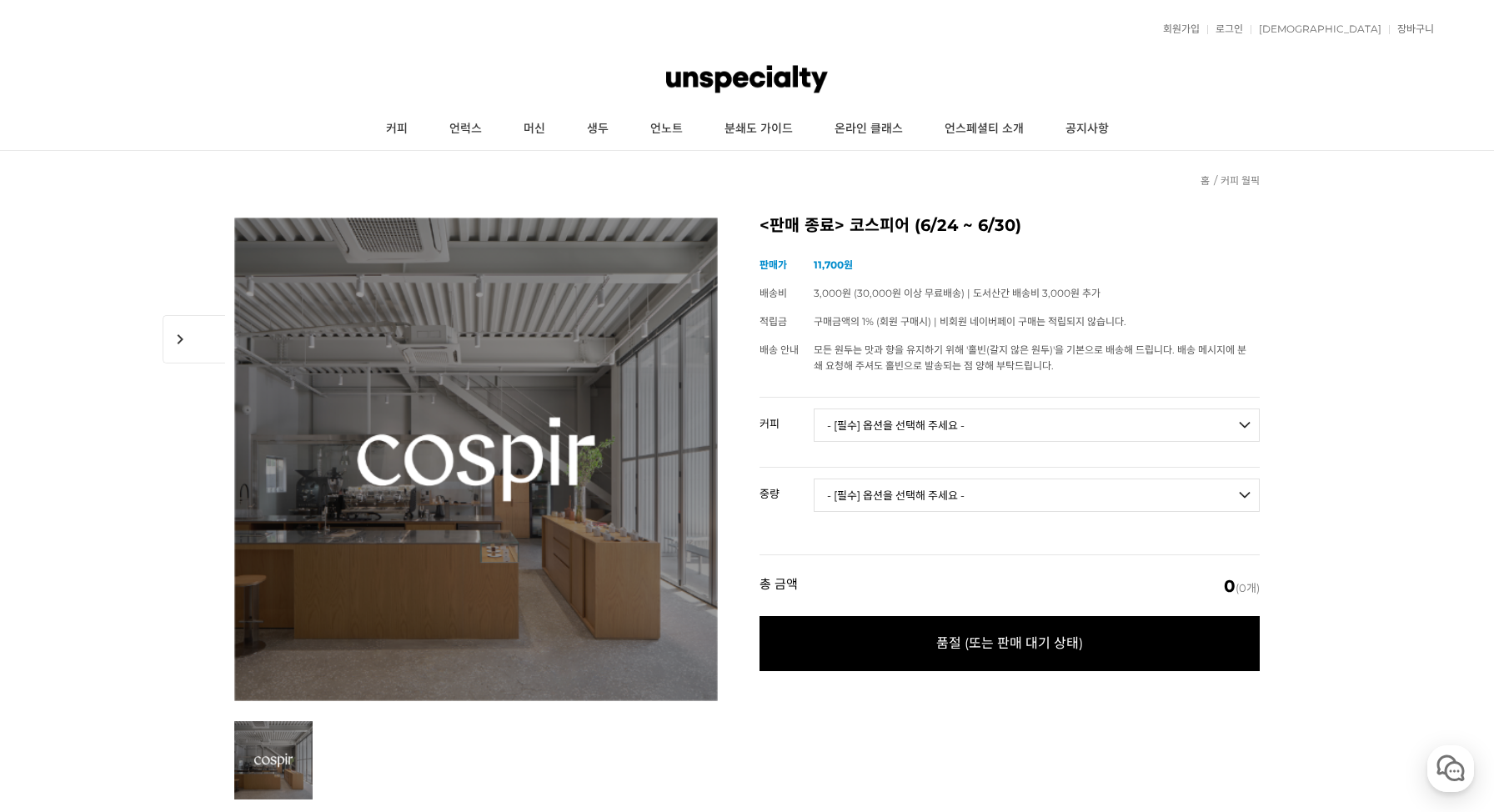
click at [486, 162] on div "현재 위치 홈 커피 월픽" at bounding box center [747, 172] width 1025 height 42
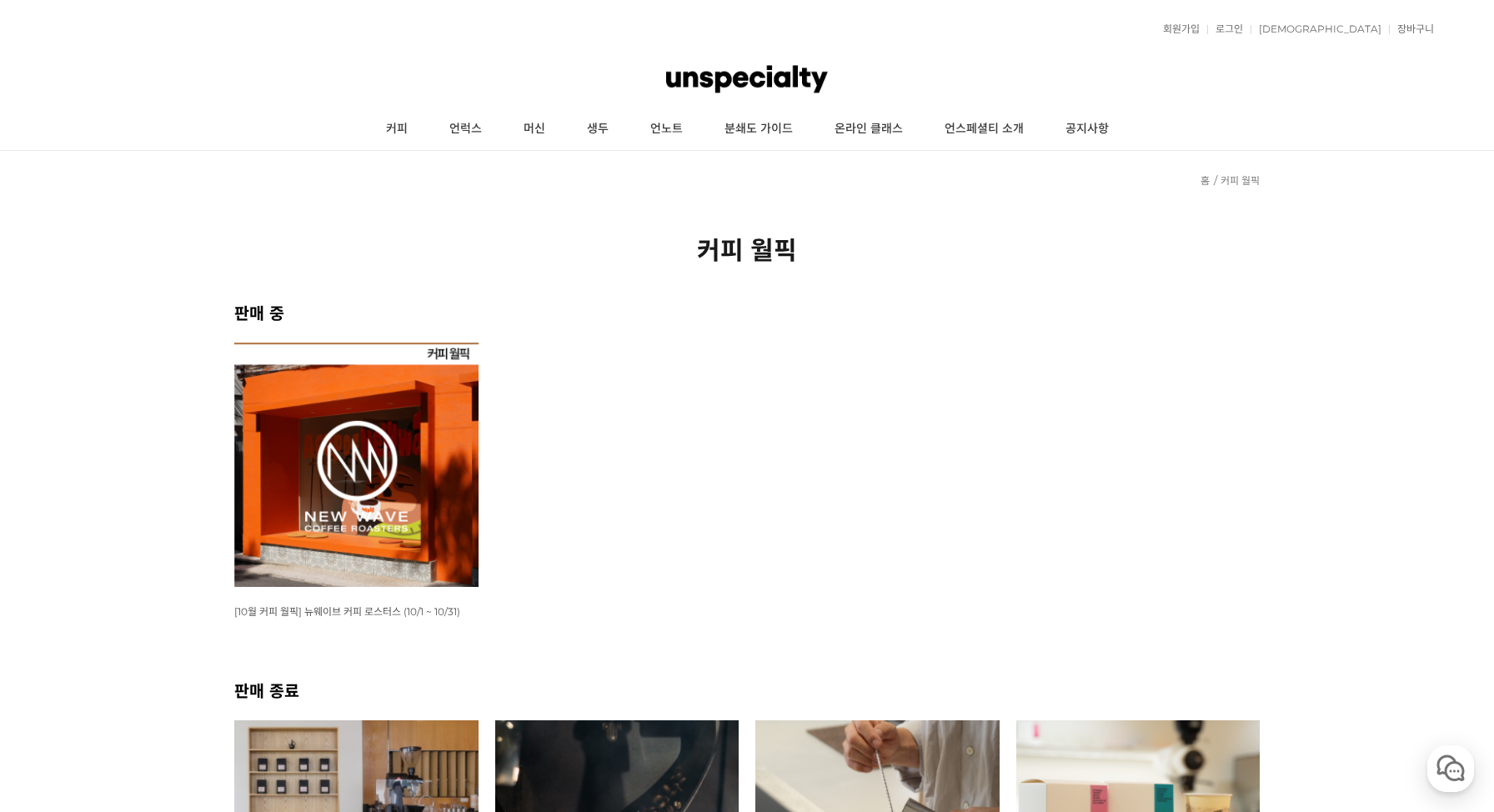
click at [912, 475] on ul "WISH ADD OPTION 상품명 : [10월 커피 월픽] 뉴웨이브 커피 로스터스 (10/1 ~ 10/31) 판매가 : 16,000원" at bounding box center [747, 509] width 1042 height 335
